Goal: Transaction & Acquisition: Subscribe to service/newsletter

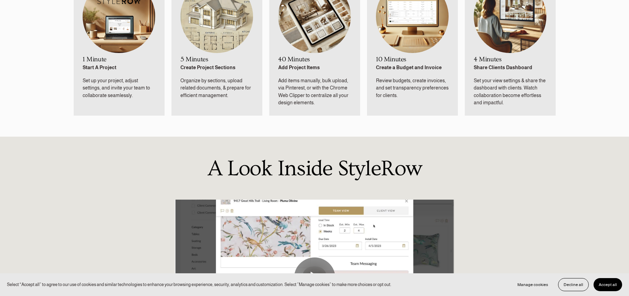
scroll to position [484, 0]
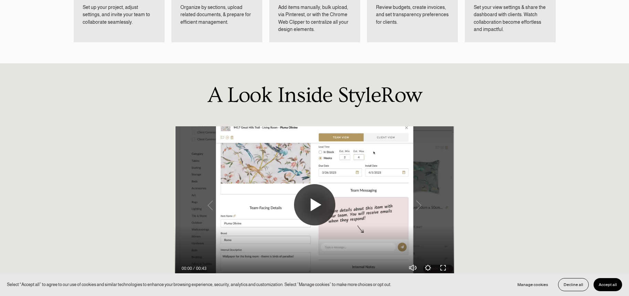
drag, startPoint x: 310, startPoint y: 207, endPoint x: 300, endPoint y: 195, distance: 15.4
click at [300, 195] on button "Play" at bounding box center [314, 204] width 41 height 41
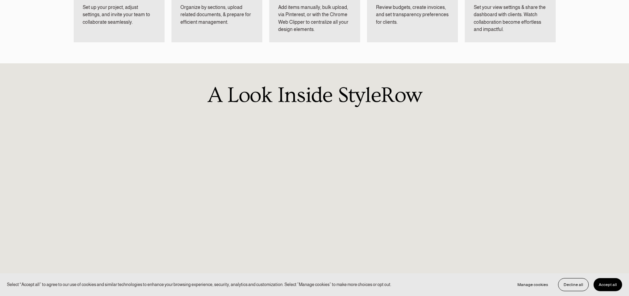
scroll to position [535, 0]
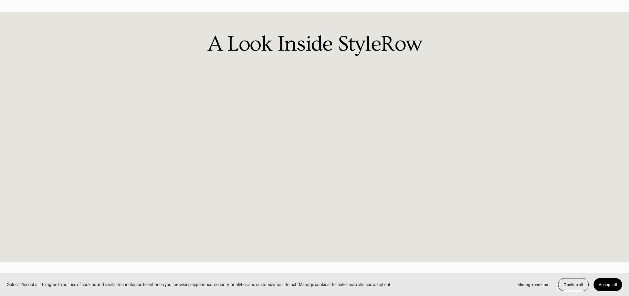
type input "100"
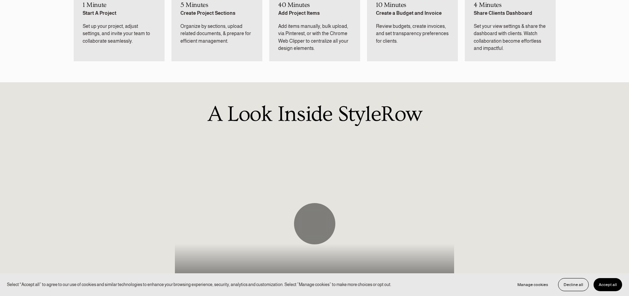
scroll to position [350, 0]
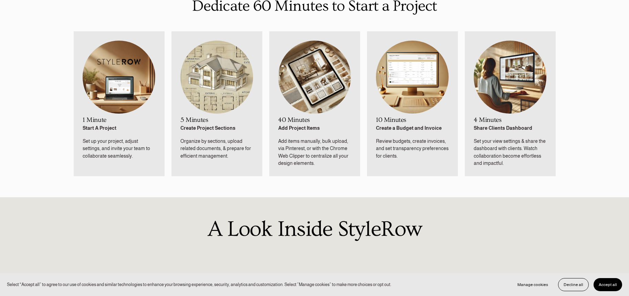
click at [118, 96] on img at bounding box center [119, 77] width 73 height 73
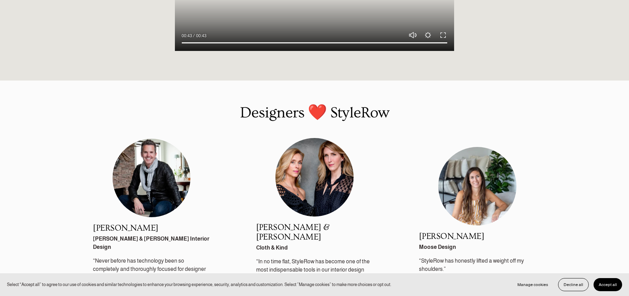
scroll to position [985, 0]
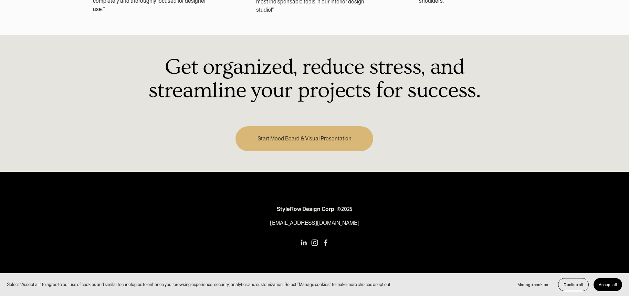
click at [315, 126] on link "Start Mood Board & Visual Presentation" at bounding box center [305, 138] width 138 height 24
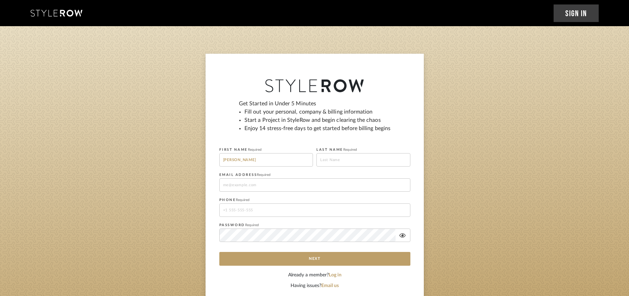
type input "JODIE"
type input "AARON"
type input "JACLASSIC@AOL.COM"
type input "3185885400"
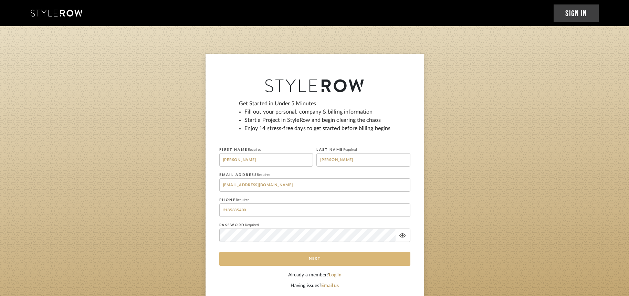
click at [323, 257] on button "Next" at bounding box center [314, 259] width 191 height 14
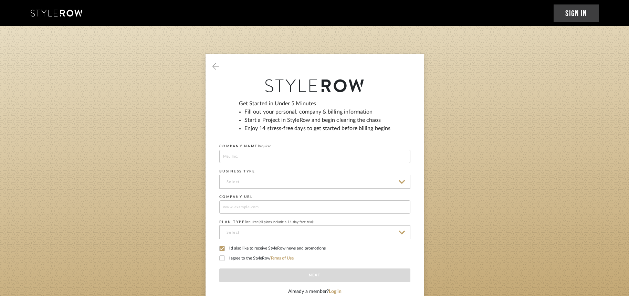
click at [225, 258] on label "I agree to the StyleRow Terms of Use" at bounding box center [314, 259] width 191 height 6
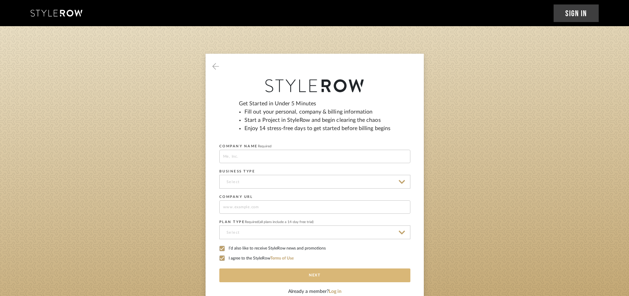
click at [266, 277] on button "Next" at bounding box center [314, 276] width 191 height 14
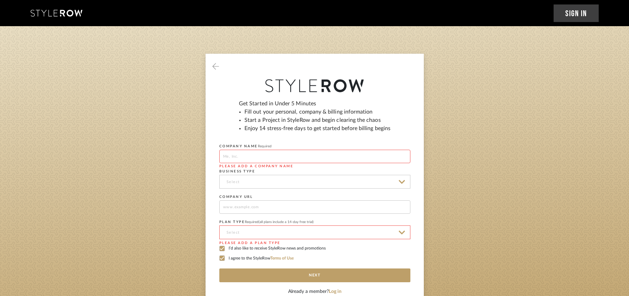
click at [287, 161] on input at bounding box center [314, 156] width 191 height 13
type input "CLASSIC INTERIOR SOLUTIONS"
click at [283, 184] on input at bounding box center [314, 182] width 191 height 14
click at [405, 181] on input at bounding box center [314, 182] width 191 height 14
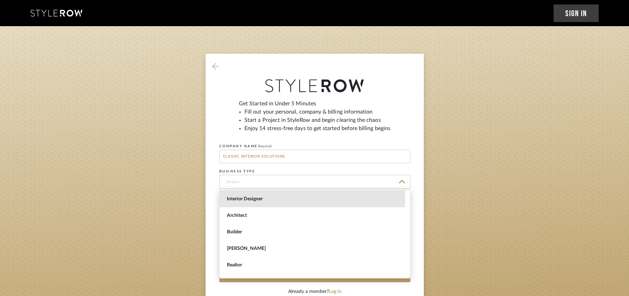
click at [258, 200] on span "Interior Designer" at bounding box center [316, 199] width 178 height 6
type input "Interior Designer"
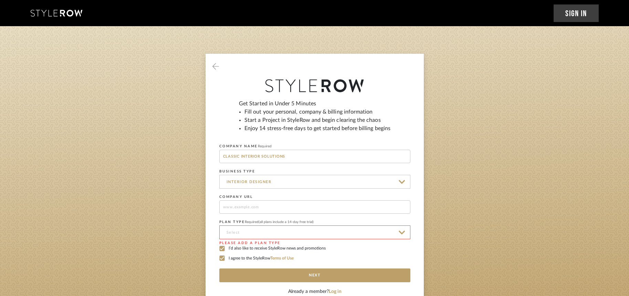
click at [405, 231] on input at bounding box center [314, 233] width 191 height 14
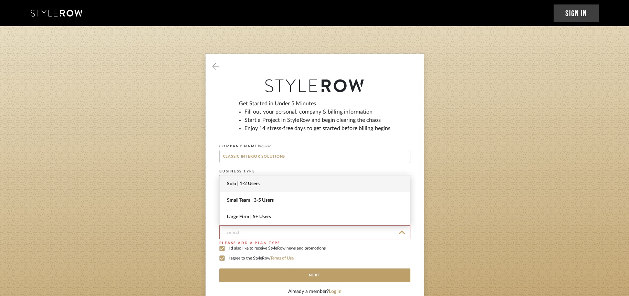
click at [252, 182] on span "Solo | 1-2 Users" at bounding box center [316, 184] width 178 height 6
type input "Solo | 1-2 Users"
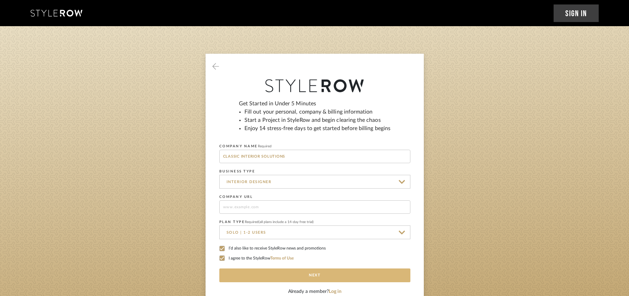
click at [279, 275] on button "Next" at bounding box center [314, 276] width 191 height 14
